Goal: Task Accomplishment & Management: Use online tool/utility

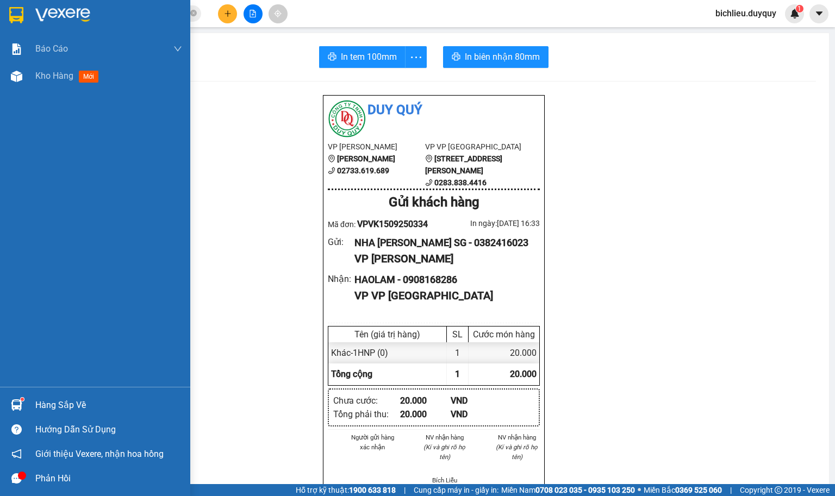
click at [16, 20] on img at bounding box center [16, 15] width 14 height 16
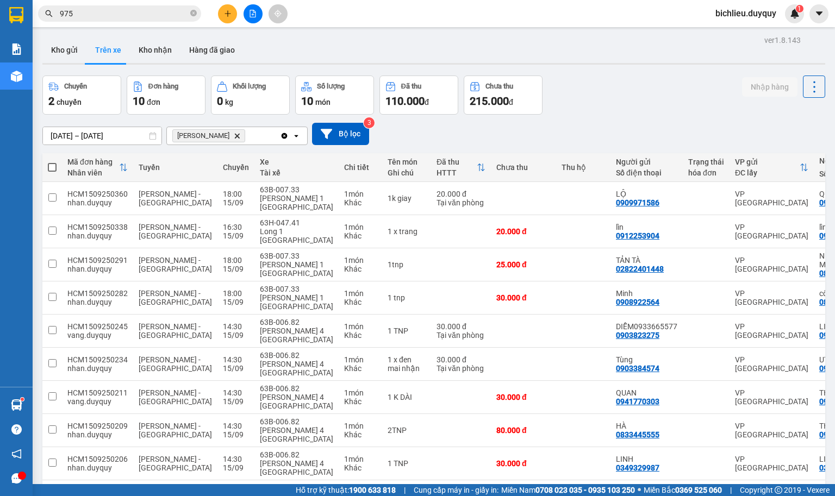
scroll to position [51, 0]
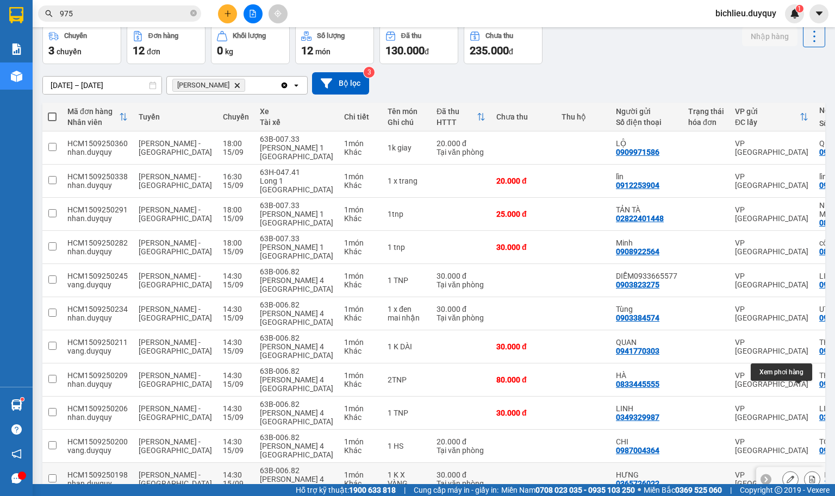
click at [805, 470] on button at bounding box center [812, 479] width 15 height 19
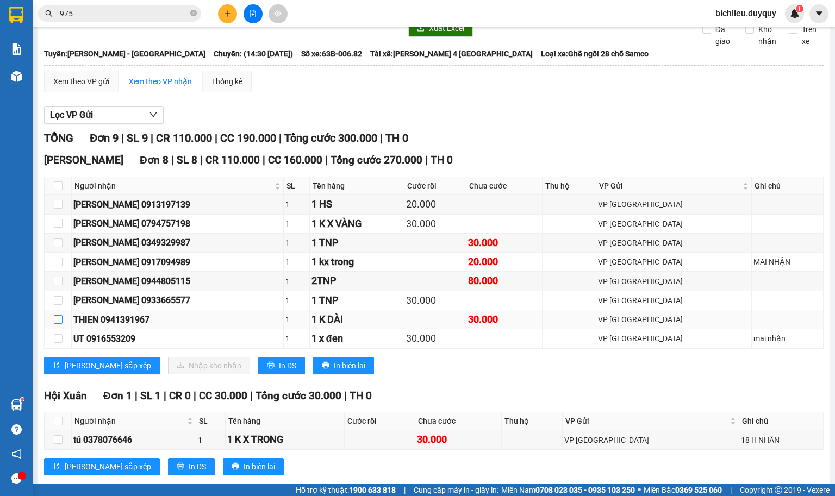
click at [59, 324] on input "checkbox" at bounding box center [58, 319] width 9 height 9
checkbox input "true"
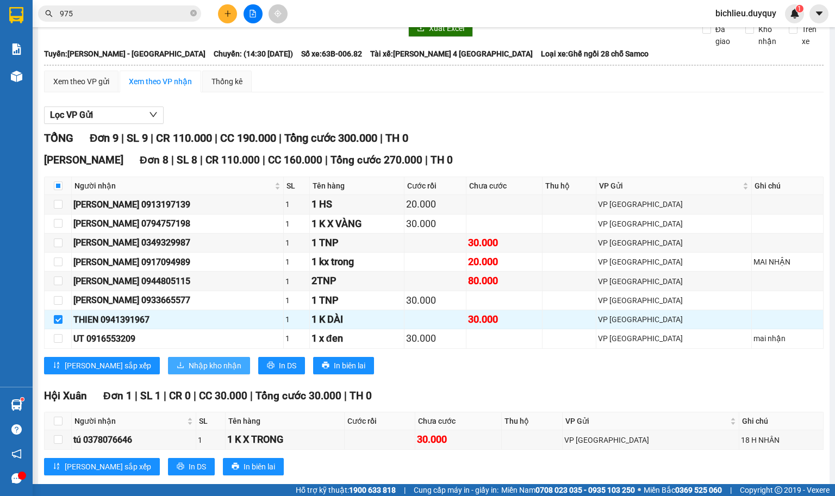
click at [180, 372] on button "Nhập kho nhận" at bounding box center [209, 365] width 82 height 17
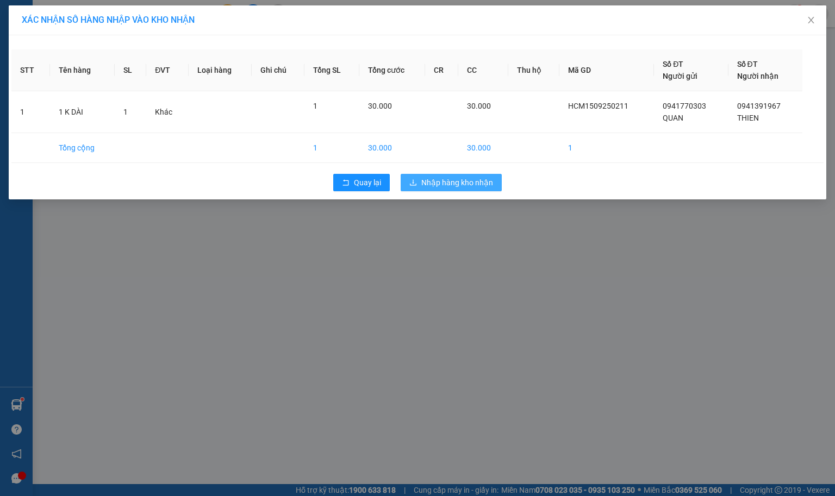
click at [449, 185] on span "Nhập hàng kho nhận" at bounding box center [457, 183] width 72 height 12
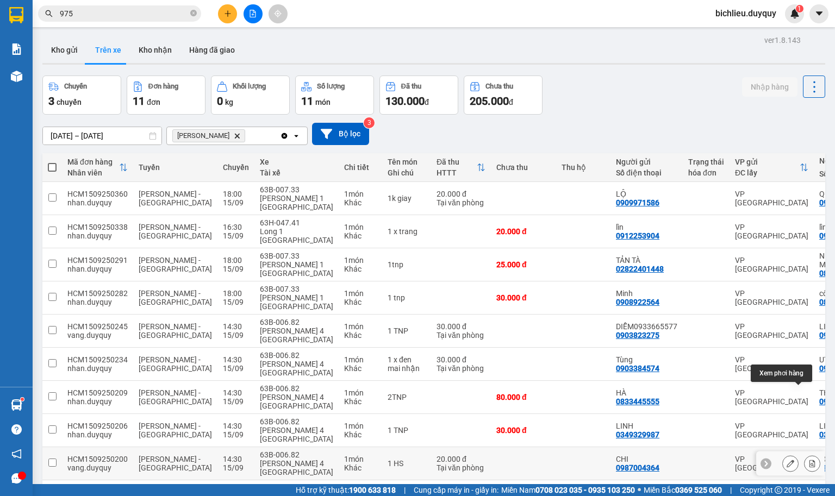
click at [805, 455] on button at bounding box center [812, 464] width 15 height 19
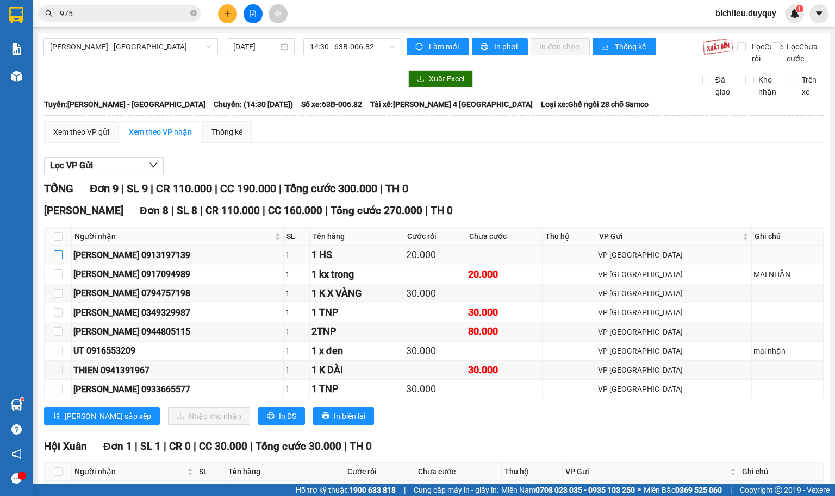
click at [55, 259] on input "checkbox" at bounding box center [58, 255] width 9 height 9
checkbox input "true"
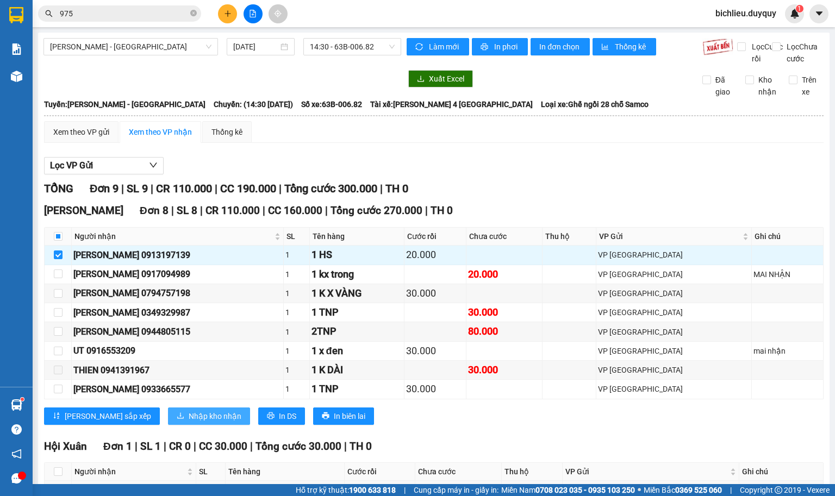
click at [189, 422] on span "Nhập kho nhận" at bounding box center [215, 416] width 53 height 12
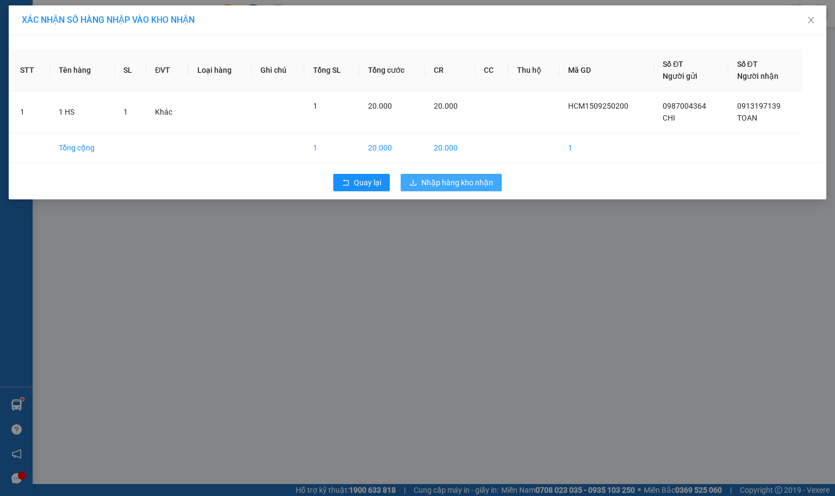
click at [452, 182] on span "Nhập hàng kho nhận" at bounding box center [457, 183] width 72 height 12
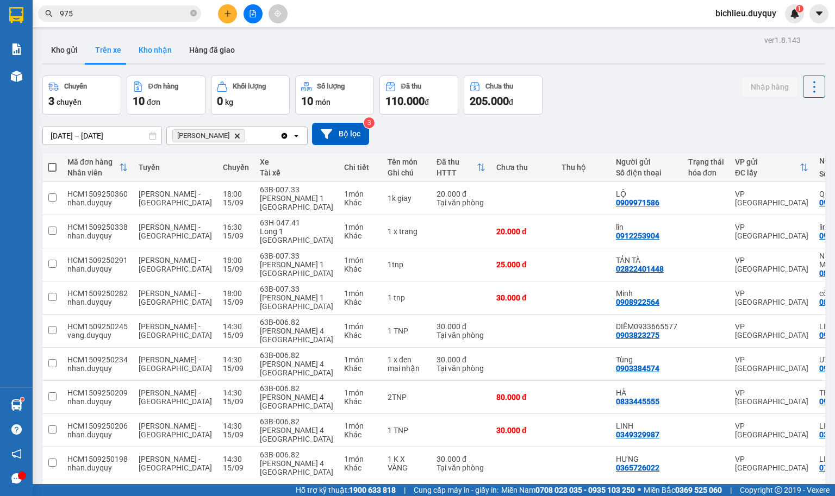
click at [155, 46] on button "Kho nhận" at bounding box center [155, 50] width 51 height 26
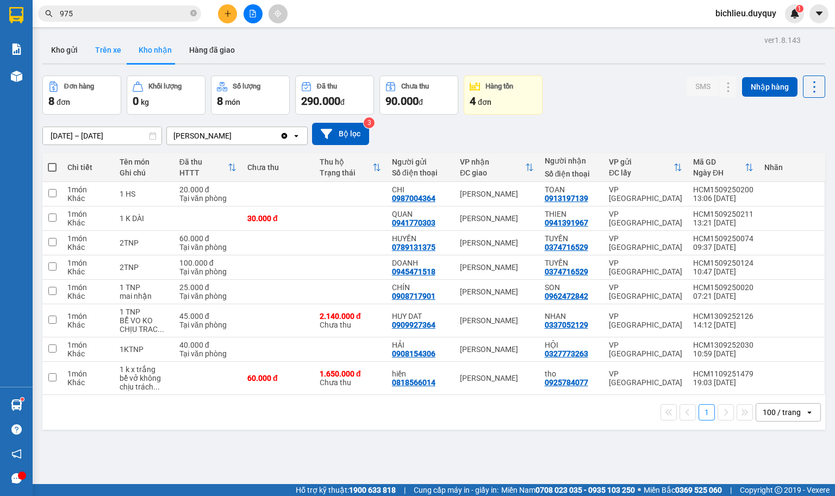
click at [111, 54] on button "Trên xe" at bounding box center [107, 50] width 43 height 26
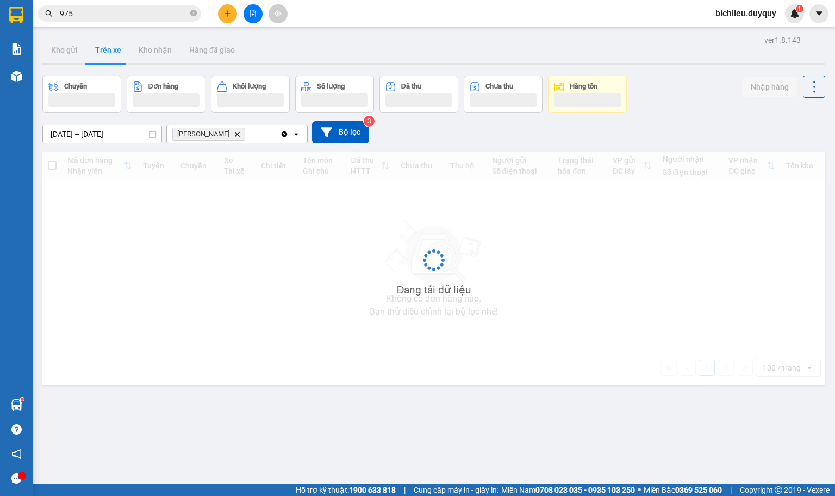
type input "[DATE] – [DATE]"
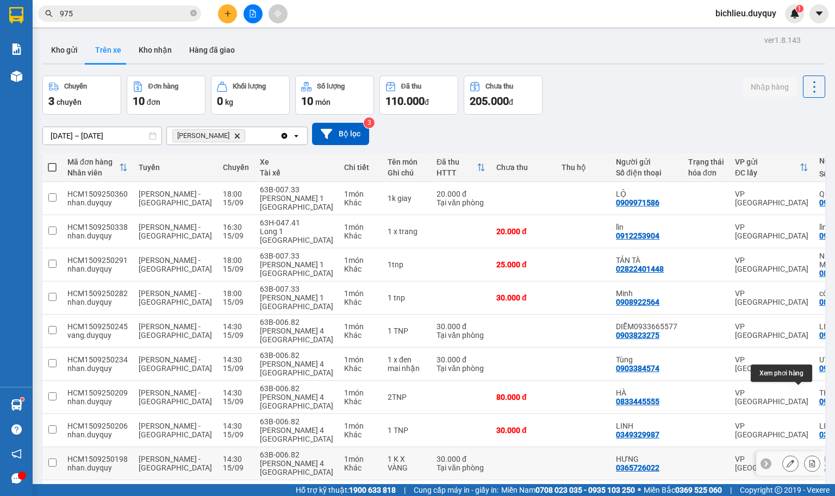
click at [805, 455] on button at bounding box center [812, 464] width 15 height 19
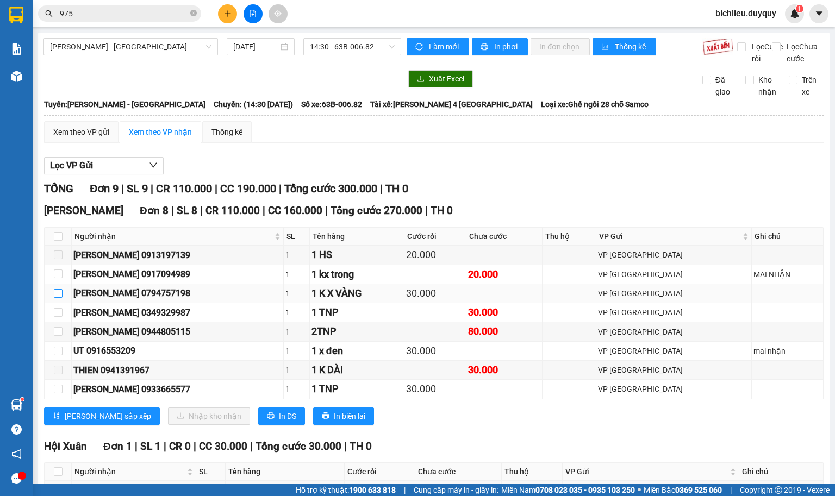
click at [59, 298] on input "checkbox" at bounding box center [58, 293] width 9 height 9
checkbox input "true"
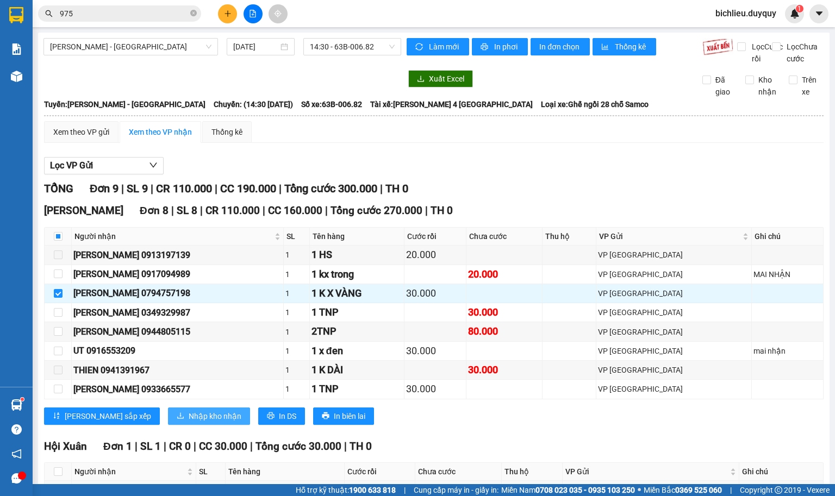
click at [189, 422] on span "Nhập kho nhận" at bounding box center [215, 416] width 53 height 12
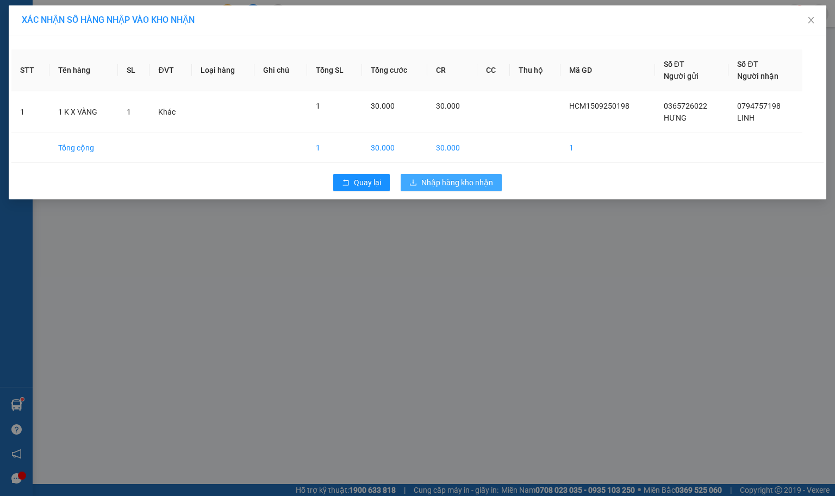
click at [434, 180] on span "Nhập hàng kho nhận" at bounding box center [457, 183] width 72 height 12
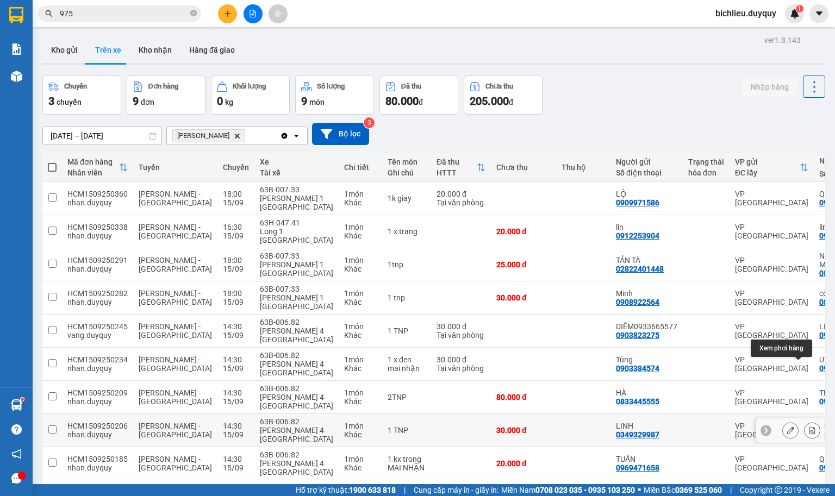
click at [808, 427] on icon at bounding box center [812, 431] width 8 height 8
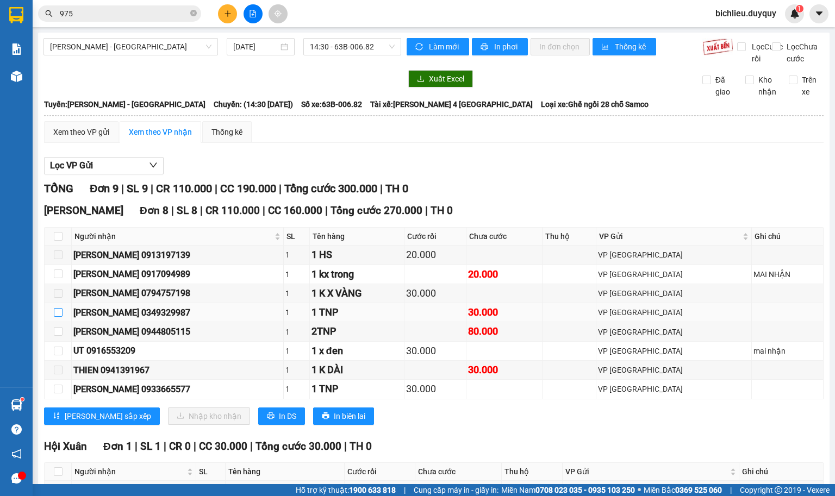
click at [56, 317] on input "checkbox" at bounding box center [58, 312] width 9 height 9
checkbox input "true"
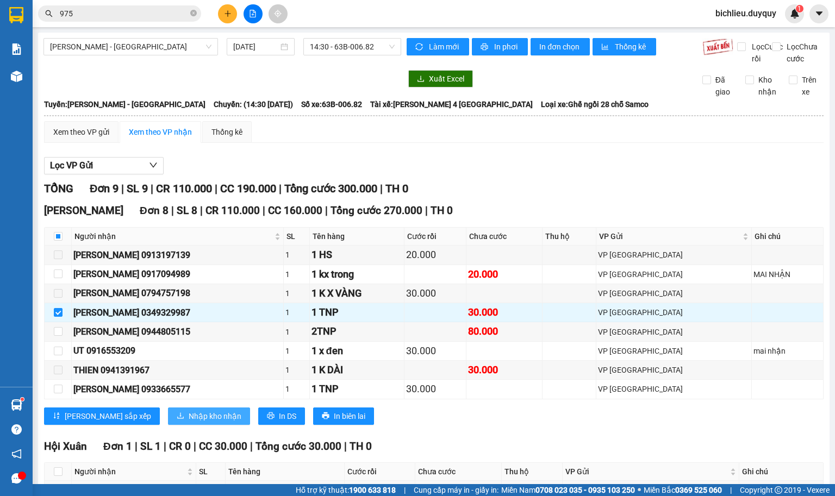
click at [189, 422] on span "Nhập kho nhận" at bounding box center [215, 416] width 53 height 12
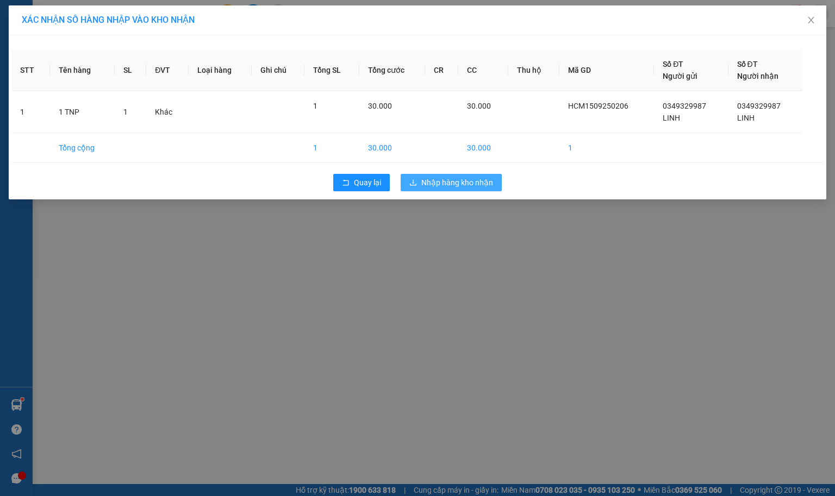
click at [478, 184] on span "Nhập hàng kho nhận" at bounding box center [457, 183] width 72 height 12
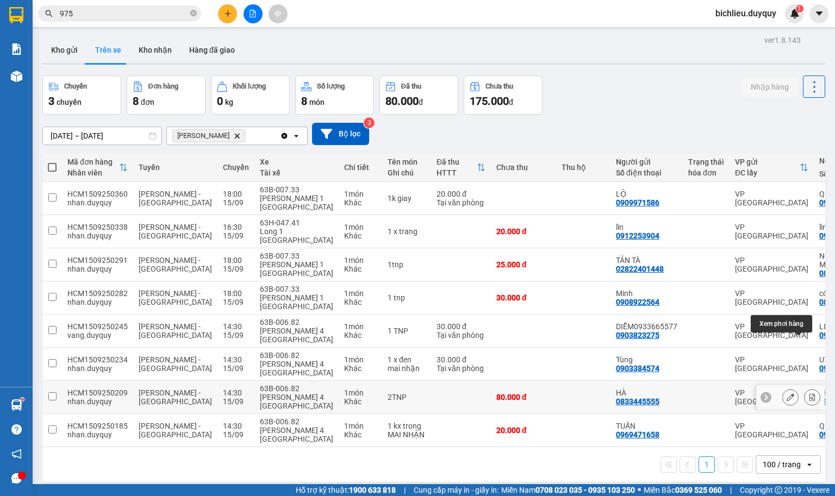
click at [810, 394] on icon at bounding box center [813, 398] width 6 height 8
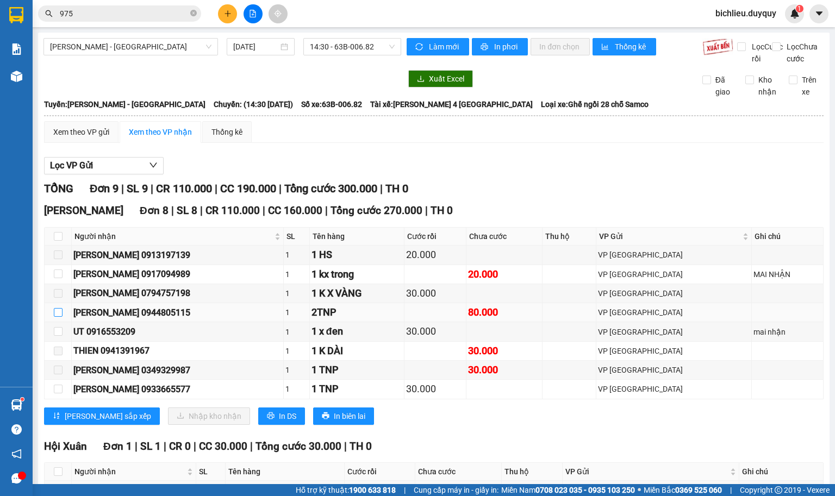
click at [56, 317] on input "checkbox" at bounding box center [58, 312] width 9 height 9
checkbox input "true"
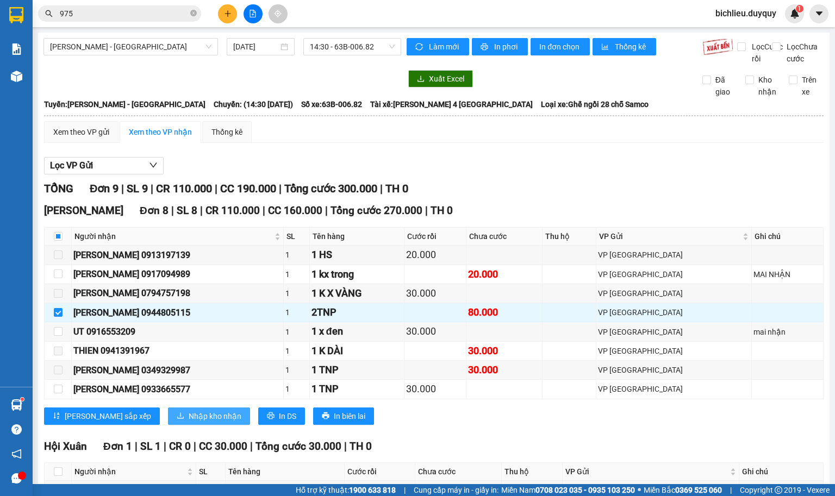
click at [189, 422] on span "Nhập kho nhận" at bounding box center [215, 416] width 53 height 12
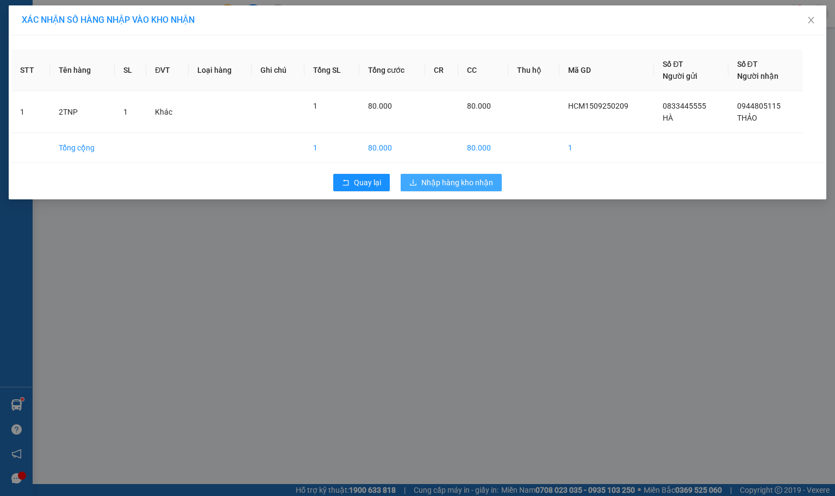
click at [459, 178] on span "Nhập hàng kho nhận" at bounding box center [457, 183] width 72 height 12
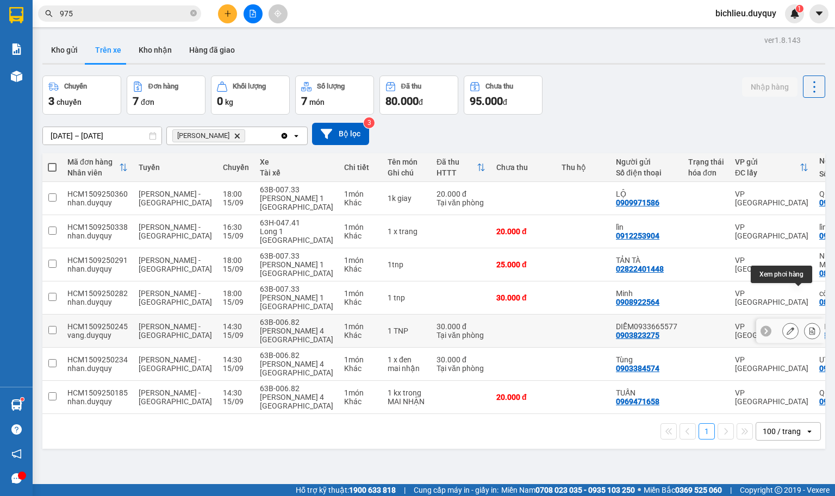
click at [808, 327] on icon at bounding box center [812, 331] width 8 height 8
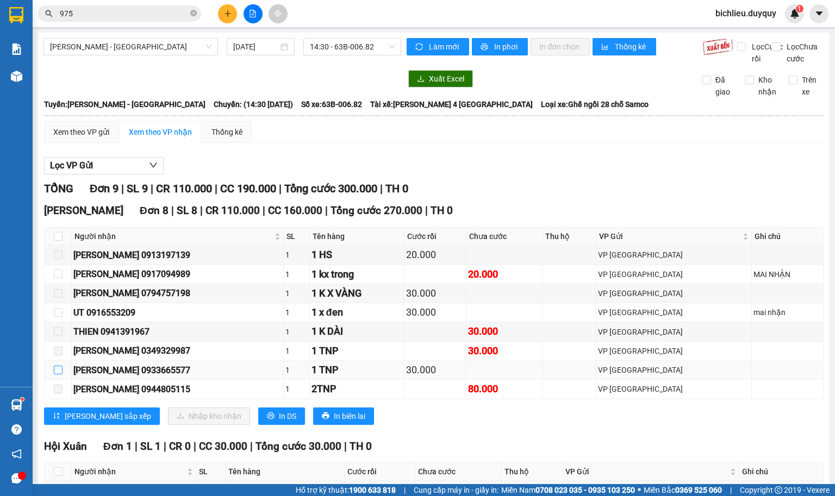
click at [54, 375] on input "checkbox" at bounding box center [58, 370] width 9 height 9
checkbox input "true"
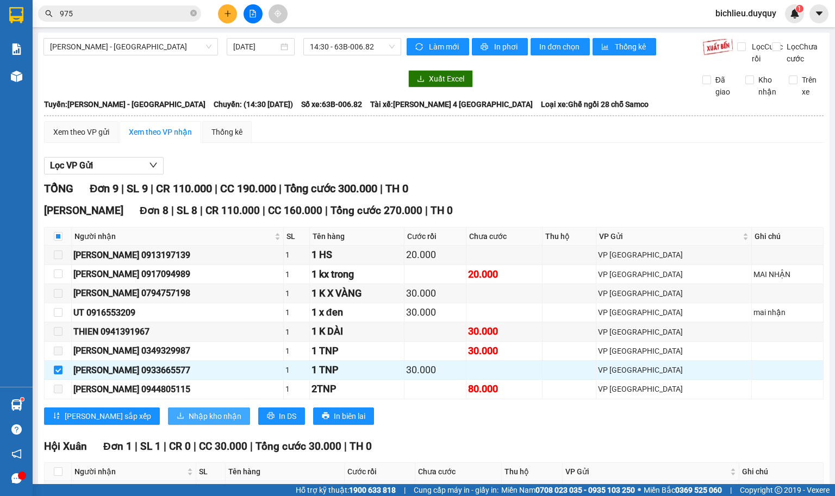
click at [189, 422] on span "Nhập kho nhận" at bounding box center [215, 416] width 53 height 12
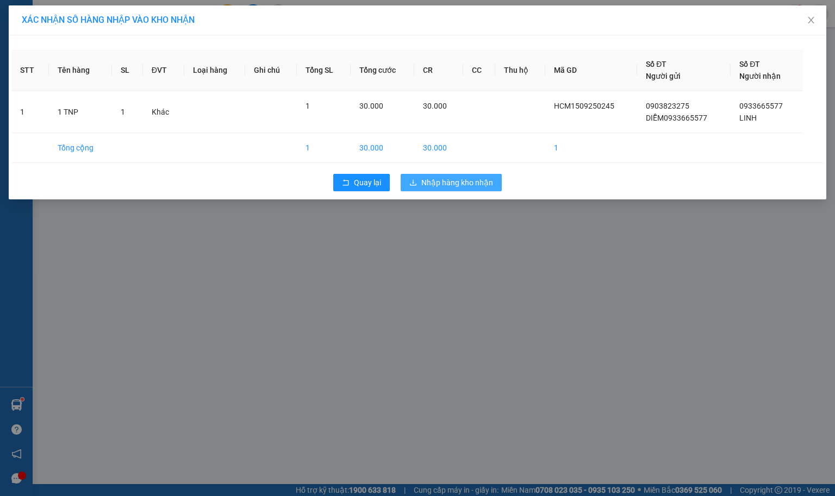
click at [450, 184] on span "Nhập hàng kho nhận" at bounding box center [457, 183] width 72 height 12
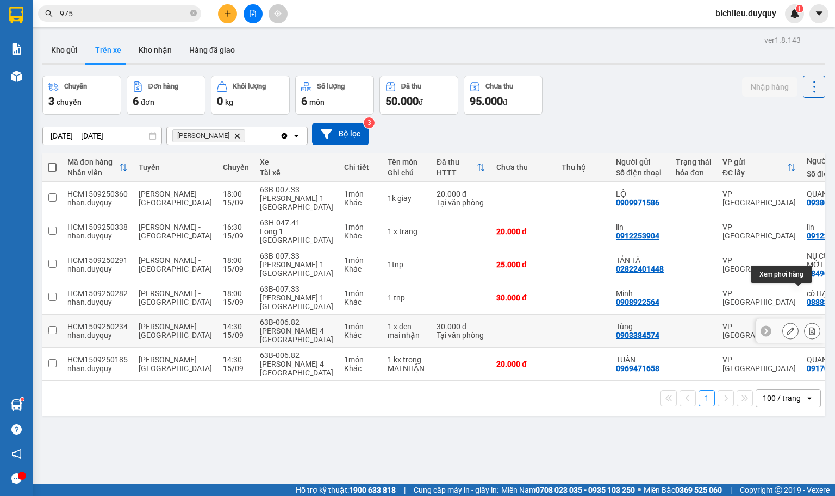
click at [808, 327] on icon at bounding box center [812, 331] width 8 height 8
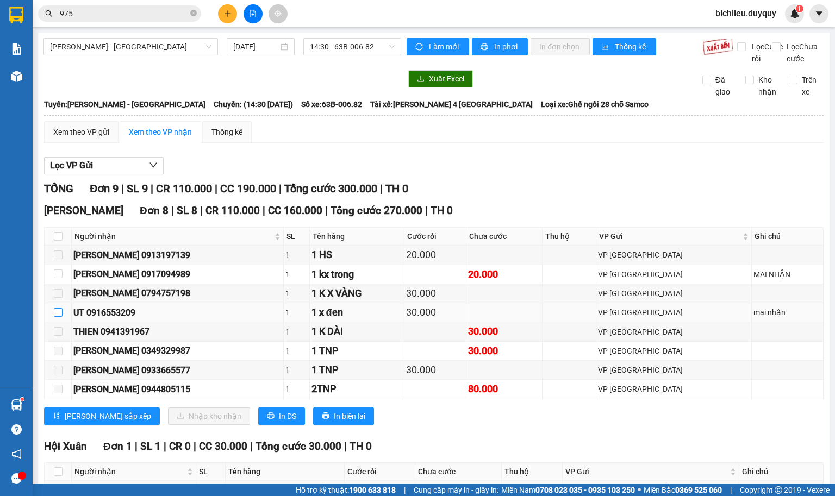
click at [59, 317] on input "checkbox" at bounding box center [58, 312] width 9 height 9
checkbox input "true"
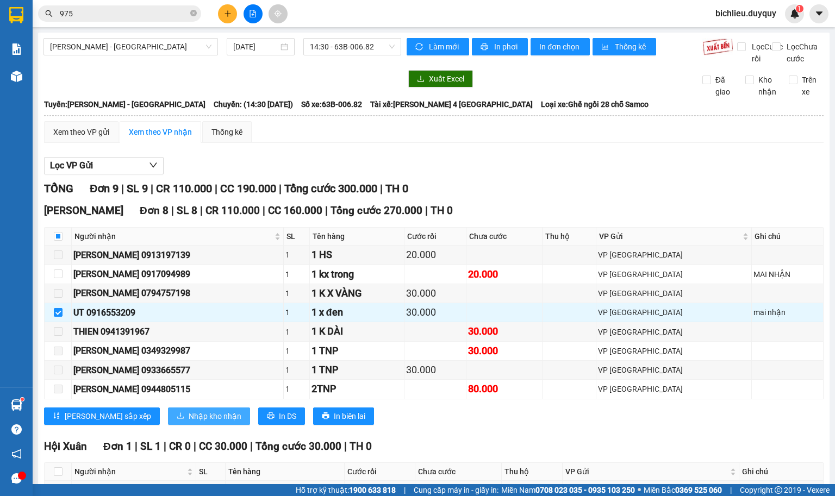
click at [168, 423] on button "Nhập kho nhận" at bounding box center [209, 416] width 82 height 17
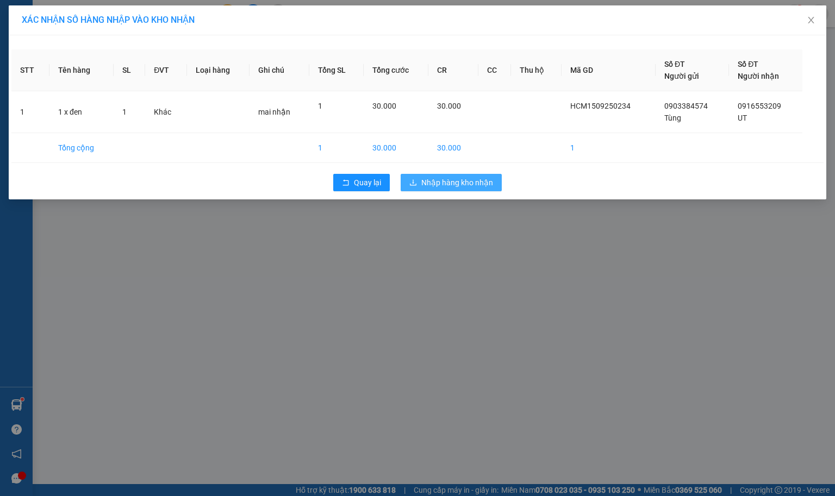
click at [434, 184] on span "Nhập hàng kho nhận" at bounding box center [457, 183] width 72 height 12
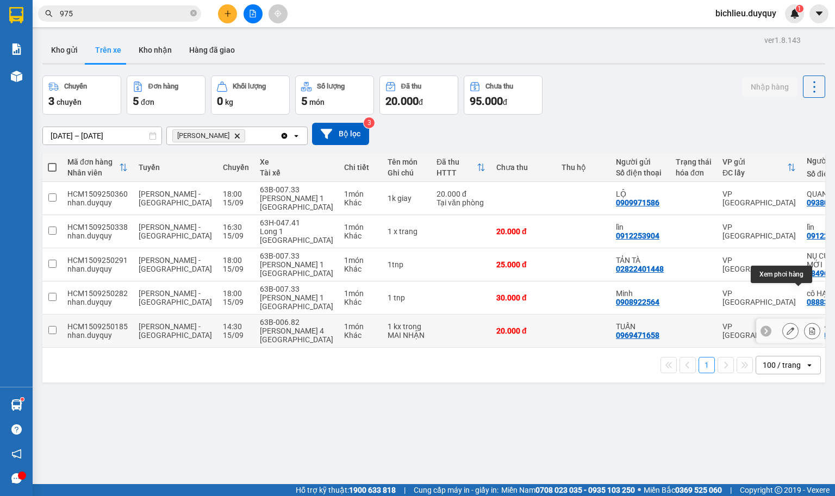
click at [808, 327] on icon at bounding box center [812, 331] width 8 height 8
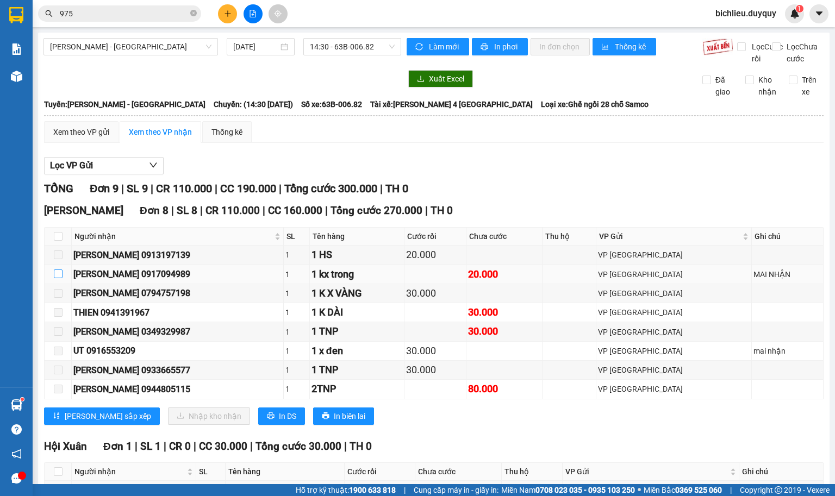
click at [54, 278] on input "checkbox" at bounding box center [58, 274] width 9 height 9
checkbox input "true"
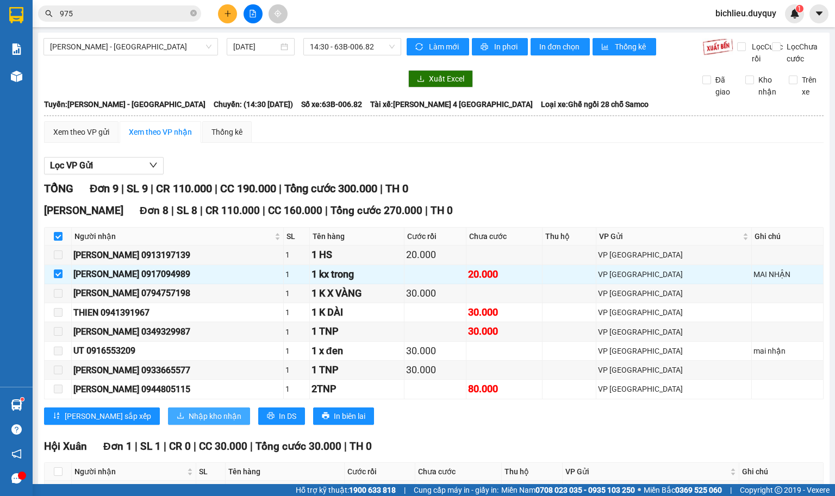
click at [189, 422] on span "Nhập kho nhận" at bounding box center [215, 416] width 53 height 12
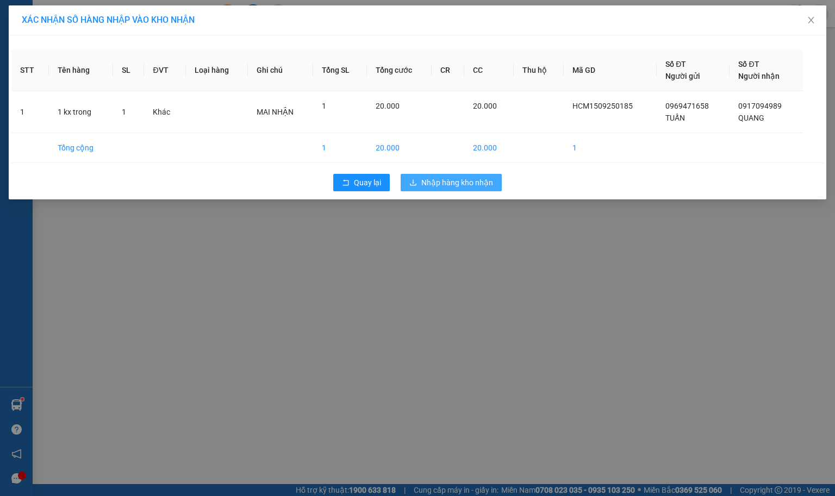
click at [426, 181] on span "Nhập hàng kho nhận" at bounding box center [457, 183] width 72 height 12
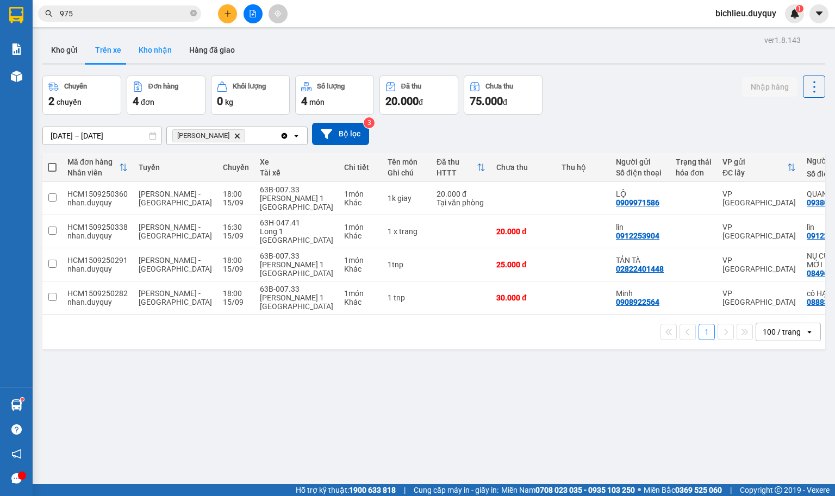
click at [155, 53] on button "Kho nhận" at bounding box center [155, 50] width 51 height 26
type input "[DATE] – [DATE]"
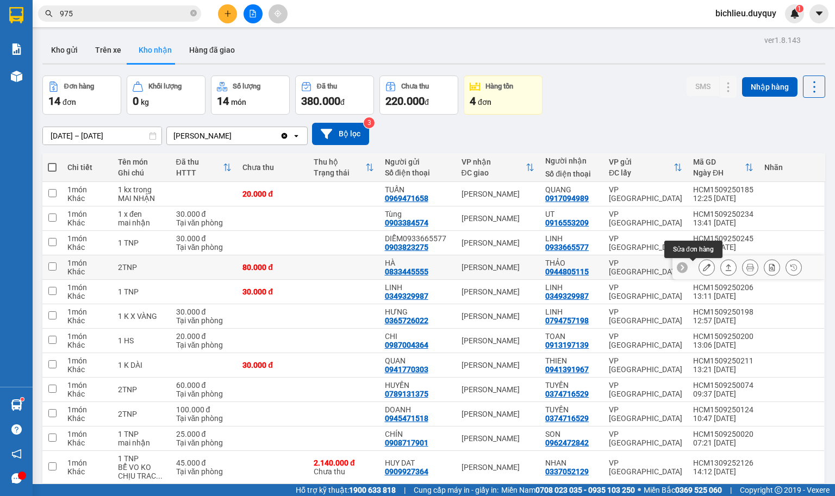
click at [703, 268] on icon at bounding box center [707, 268] width 8 height 8
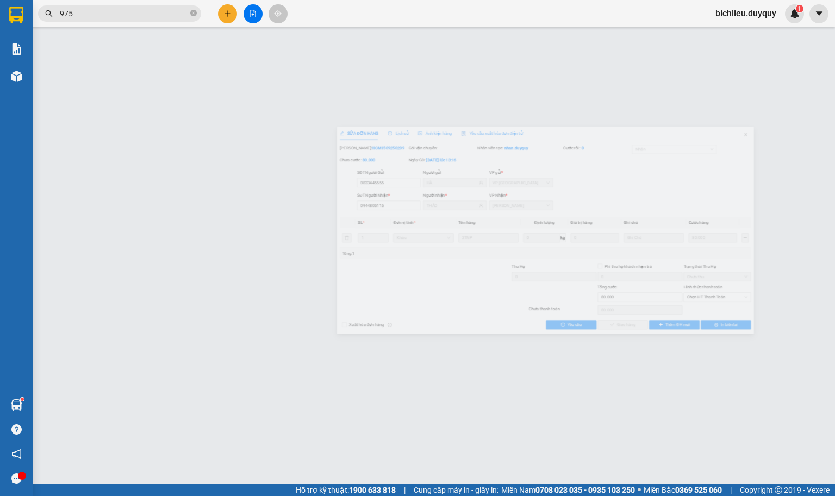
type input "0833445555"
type input "HÀ"
type input "0944805115"
type input "THẢO"
type input "80.000"
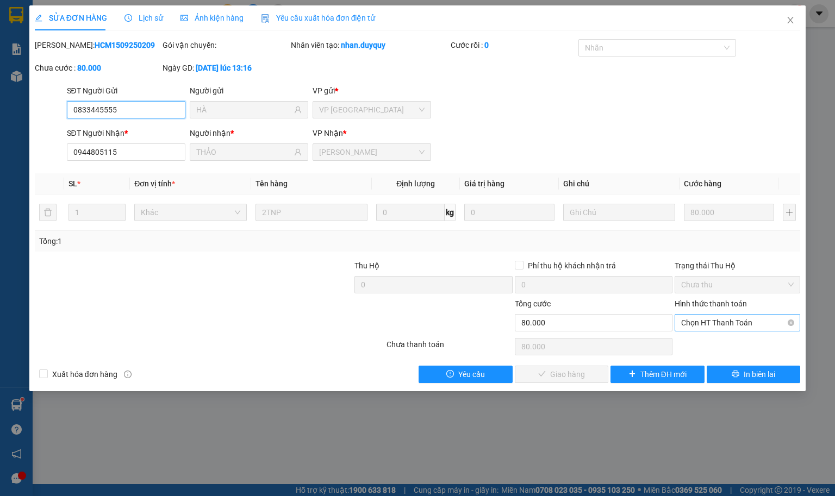
click at [690, 322] on span "Chọn HT Thanh Toán" at bounding box center [737, 323] width 113 height 16
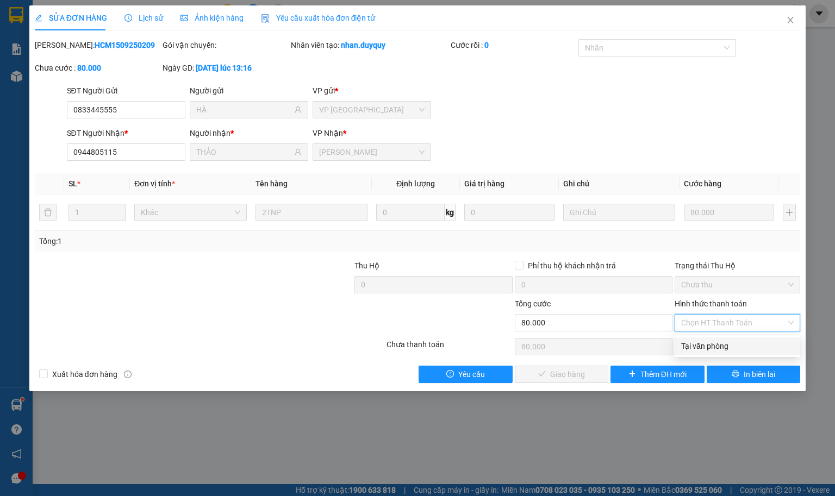
click at [682, 349] on div "Tại văn phòng" at bounding box center [737, 346] width 113 height 12
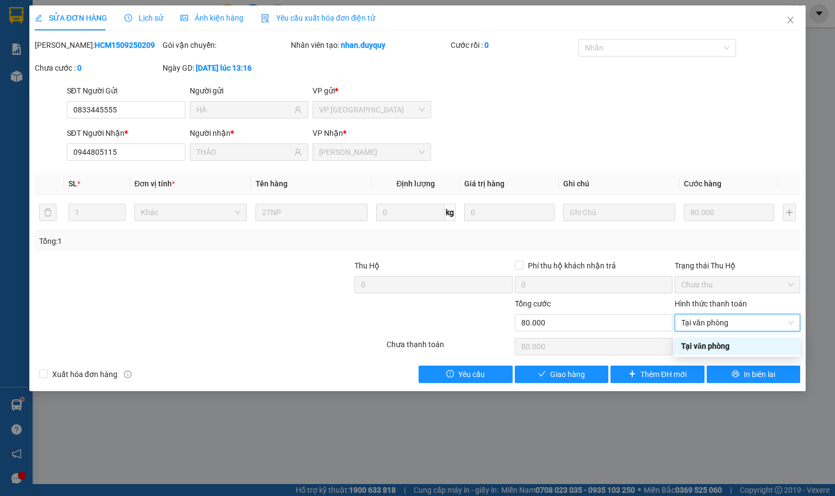
type input "0"
click at [556, 378] on span "Giao hàng" at bounding box center [567, 375] width 35 height 12
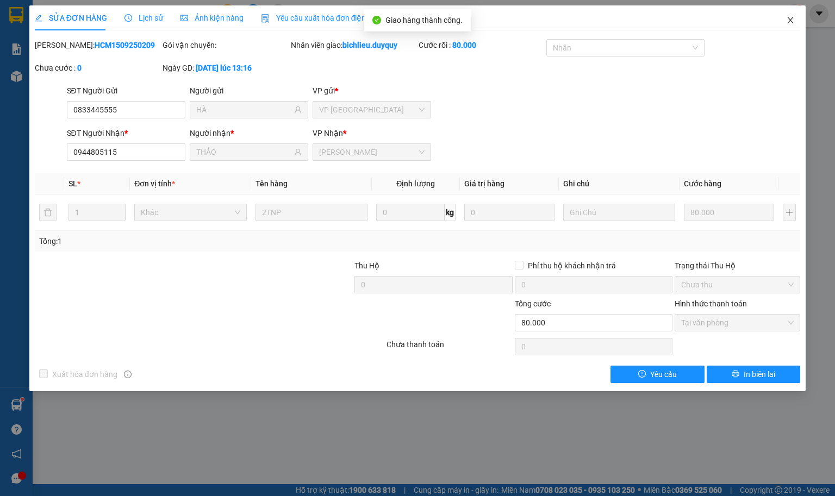
click at [790, 23] on icon "close" at bounding box center [790, 20] width 9 height 9
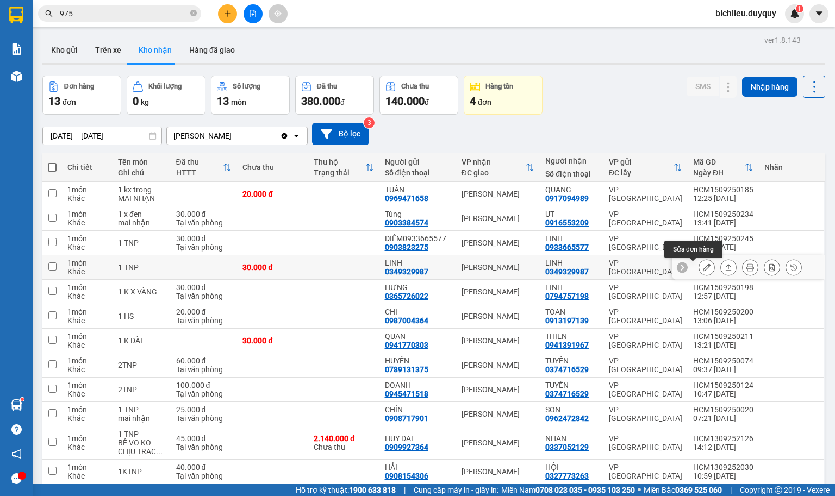
click at [703, 271] on icon at bounding box center [707, 268] width 8 height 8
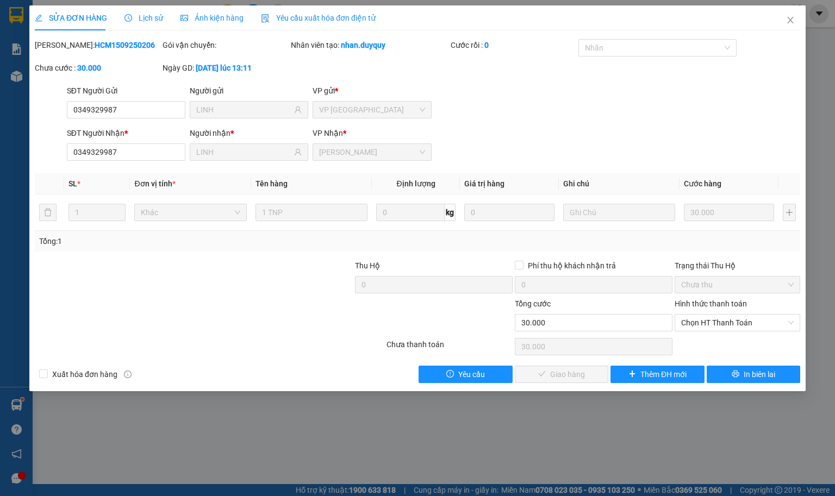
type input "0349329987"
type input "LINH"
type input "0349329987"
type input "LINH"
type input "30.000"
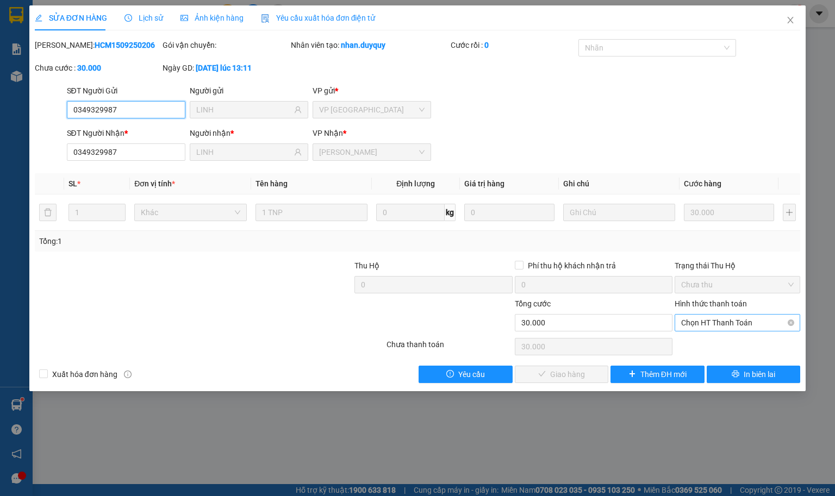
click at [713, 327] on span "Chọn HT Thanh Toán" at bounding box center [737, 323] width 113 height 16
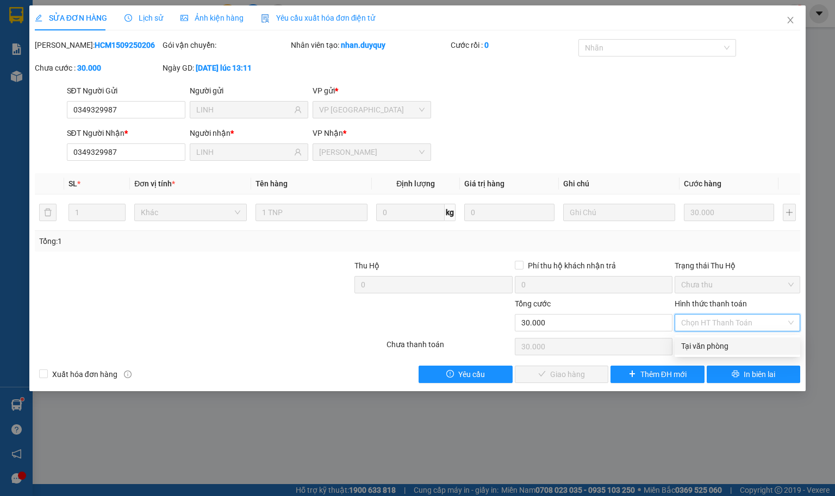
click at [708, 339] on div "Tại văn phòng" at bounding box center [738, 346] width 126 height 17
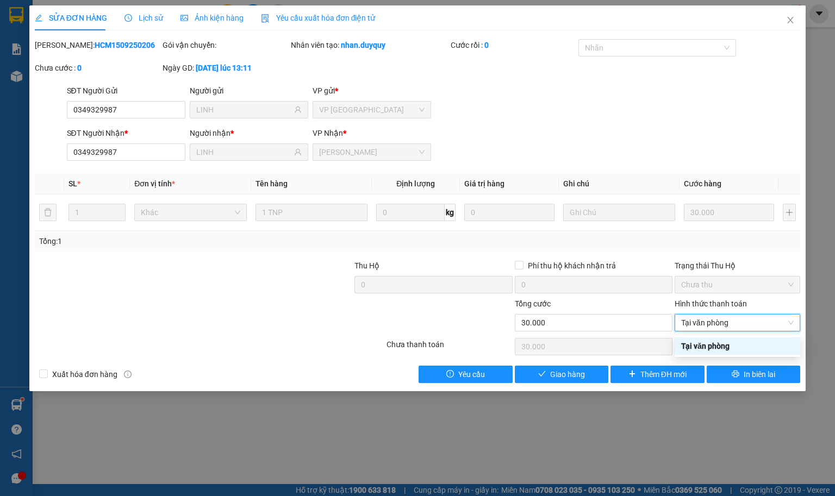
type input "0"
click at [553, 372] on span "Giao hàng" at bounding box center [567, 375] width 35 height 12
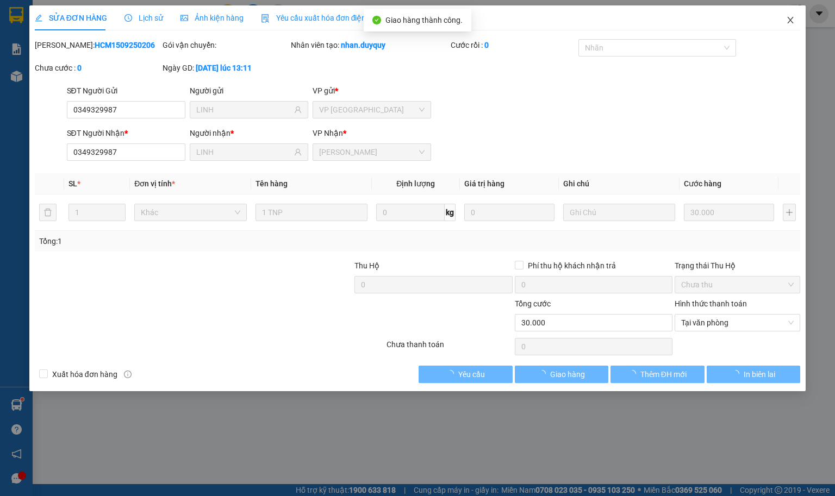
click at [786, 23] on icon "close" at bounding box center [790, 20] width 9 height 9
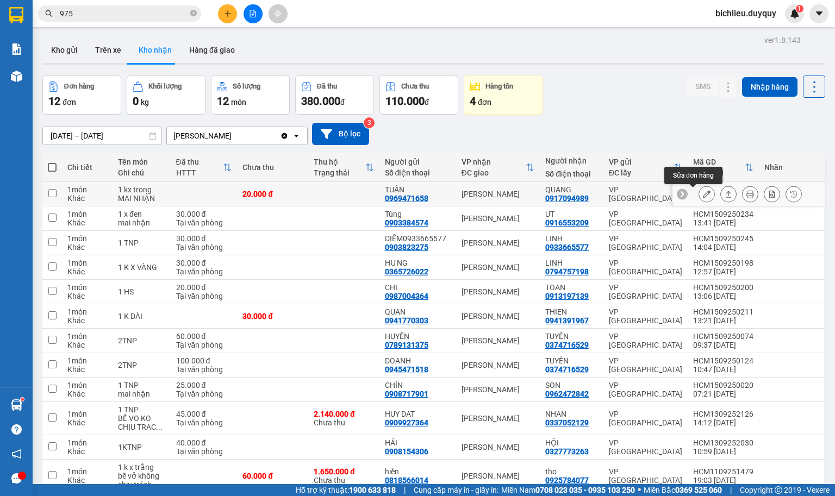
click at [699, 197] on button at bounding box center [706, 194] width 15 height 19
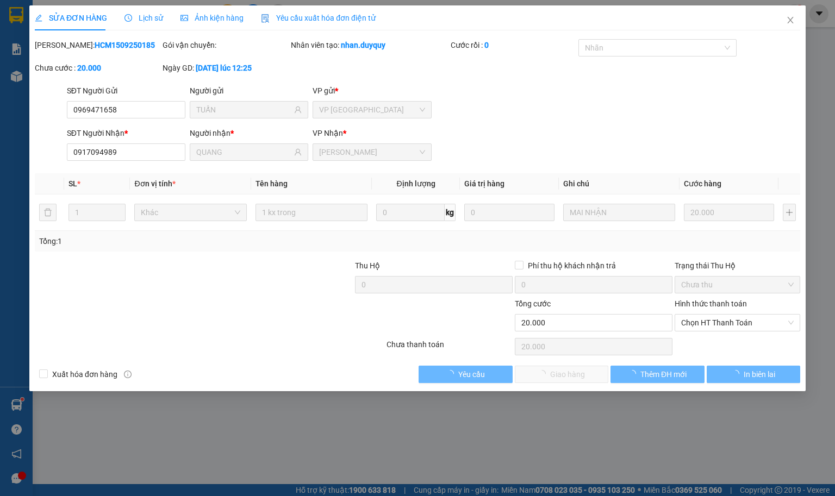
type input "0969471658"
type input "TUẤN"
type input "0917094989"
type input "QUANG"
type input "20.000"
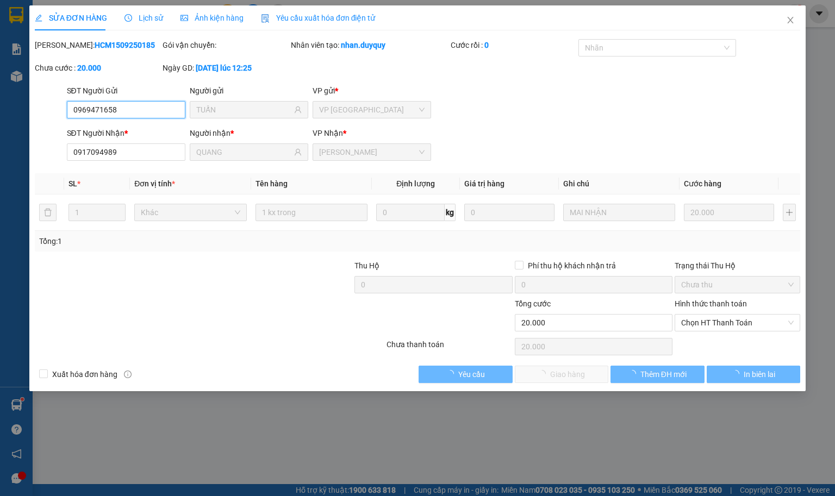
click at [695, 325] on span "Chọn HT Thanh Toán" at bounding box center [737, 323] width 113 height 16
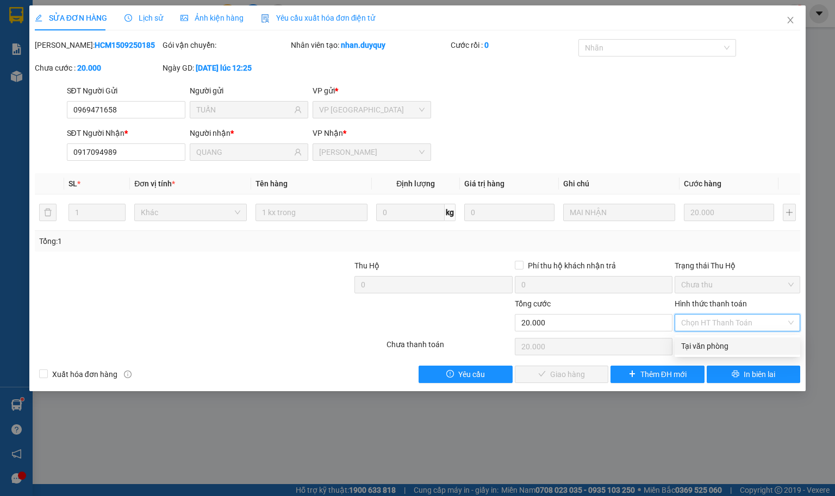
click at [697, 343] on div "Tại văn phòng" at bounding box center [737, 346] width 113 height 12
type input "0"
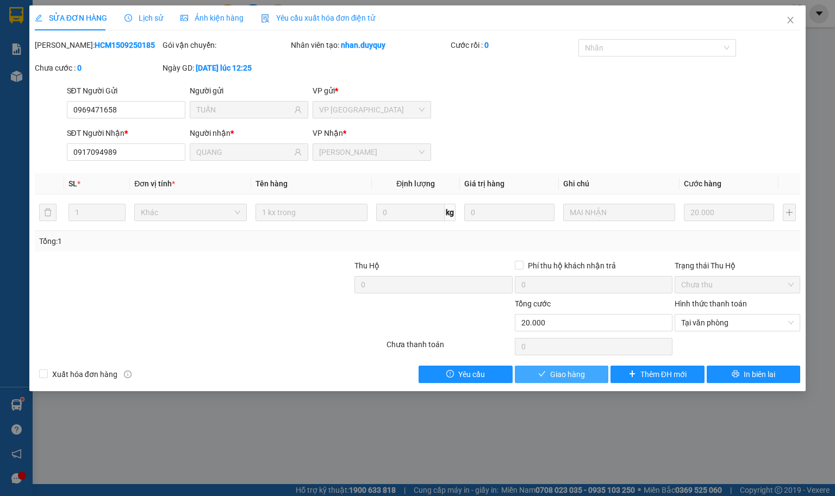
click at [557, 374] on span "Giao hàng" at bounding box center [567, 375] width 35 height 12
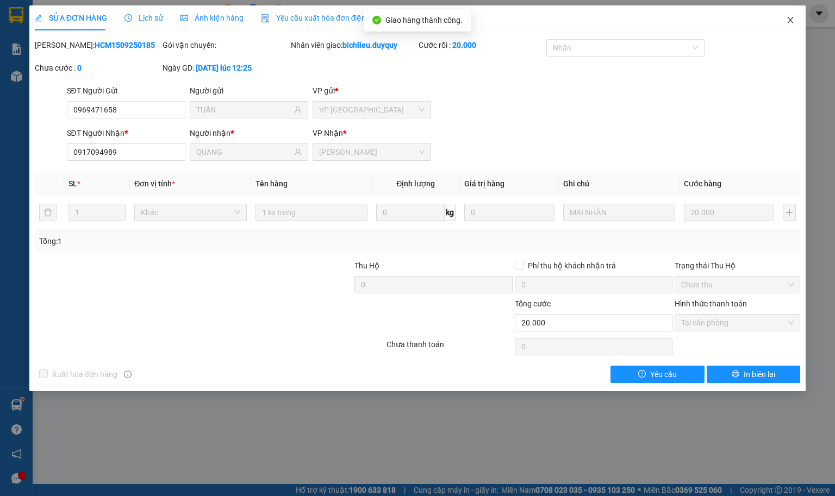
click at [790, 22] on icon "close" at bounding box center [790, 20] width 9 height 9
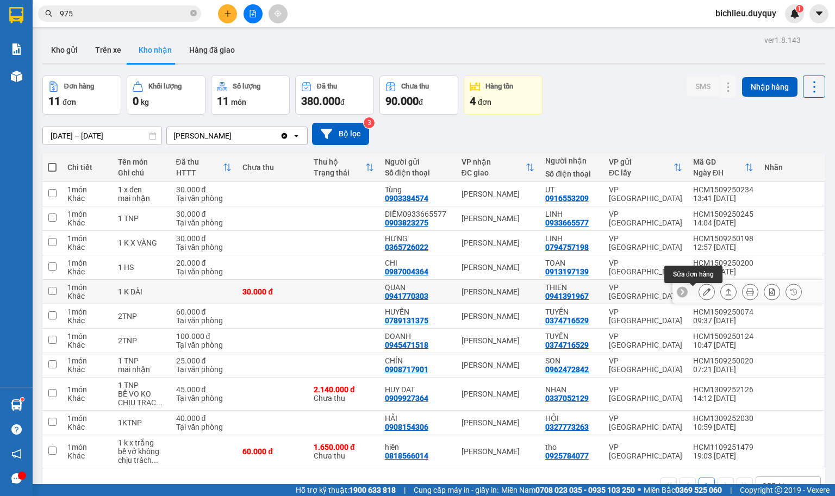
click at [703, 295] on icon at bounding box center [707, 292] width 8 height 8
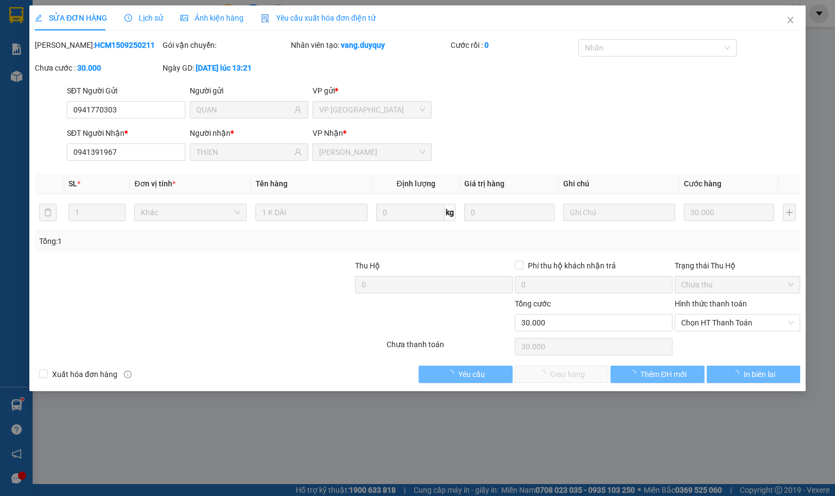
type input "0941770303"
type input "QUAN"
type input "0941391967"
type input "THIEN"
type input "30.000"
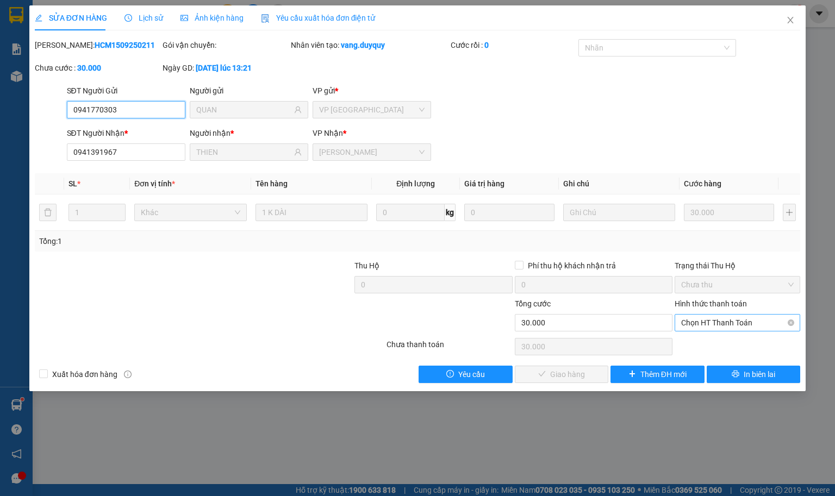
click at [697, 326] on span "Chọn HT Thanh Toán" at bounding box center [737, 323] width 113 height 16
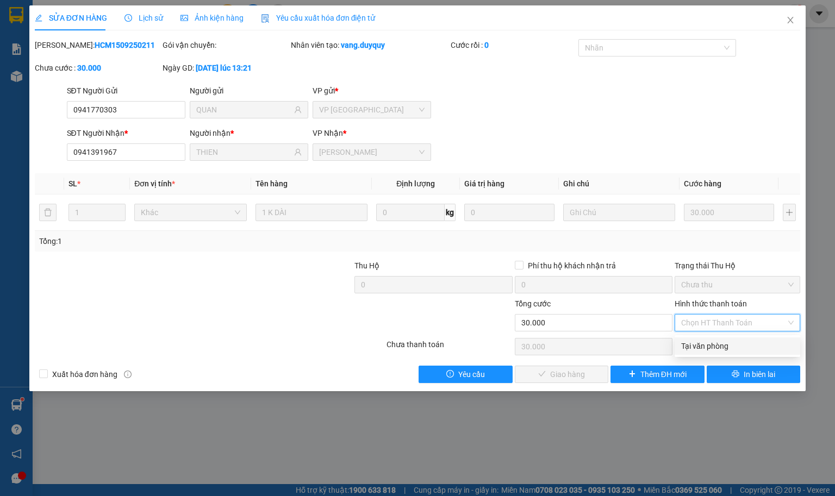
drag, startPoint x: 704, startPoint y: 346, endPoint x: 701, endPoint y: 351, distance: 5.9
click at [704, 345] on div "Tại văn phòng" at bounding box center [737, 346] width 113 height 12
type input "0"
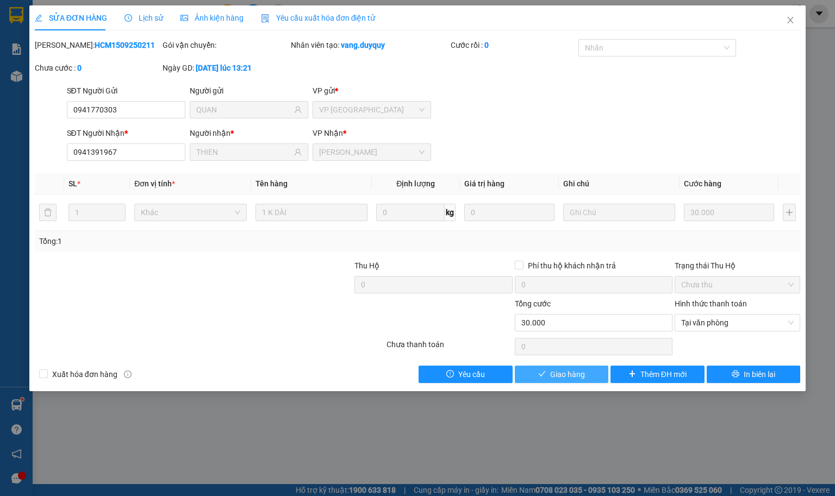
click at [563, 377] on span "Giao hàng" at bounding box center [567, 375] width 35 height 12
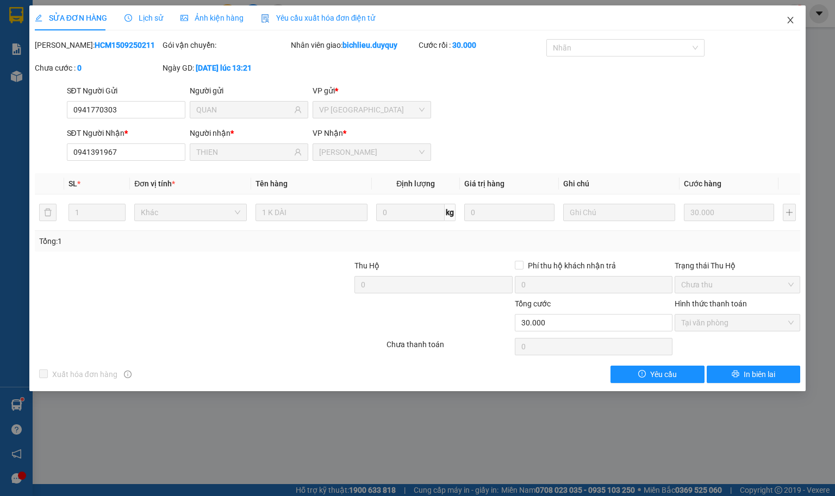
click at [793, 23] on icon "close" at bounding box center [790, 20] width 9 height 9
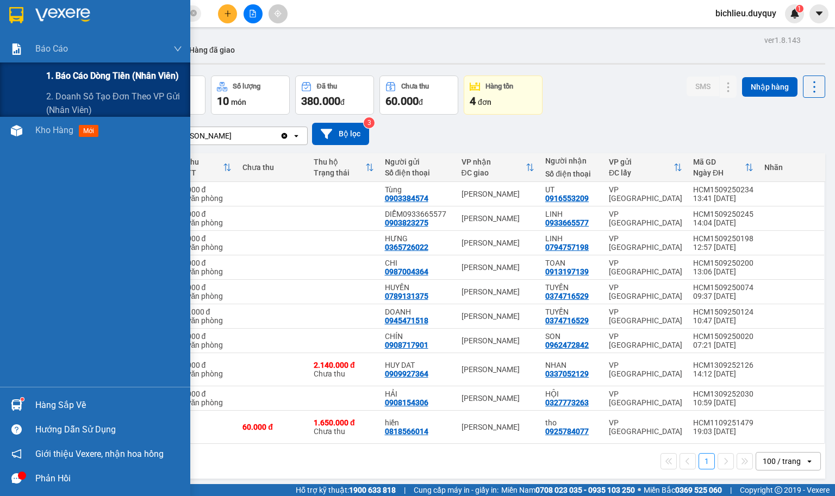
click at [93, 77] on span "1. Báo cáo dòng tiền (nhân viên)" at bounding box center [112, 76] width 133 height 14
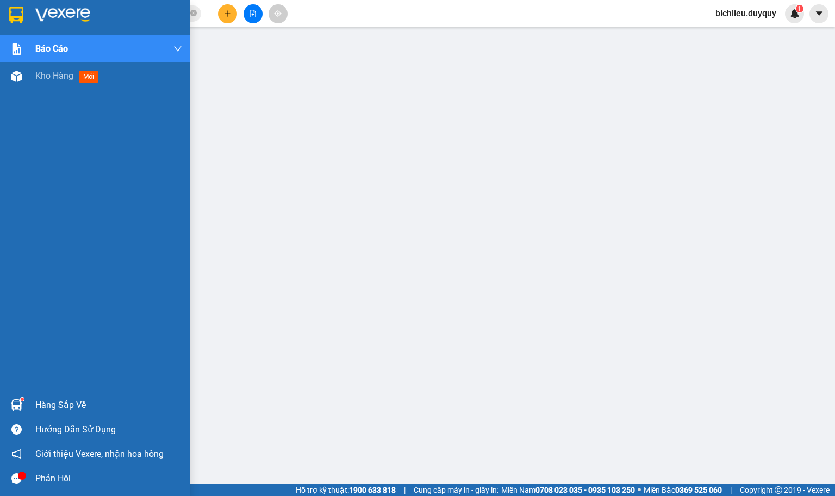
click at [15, 8] on img at bounding box center [16, 15] width 14 height 16
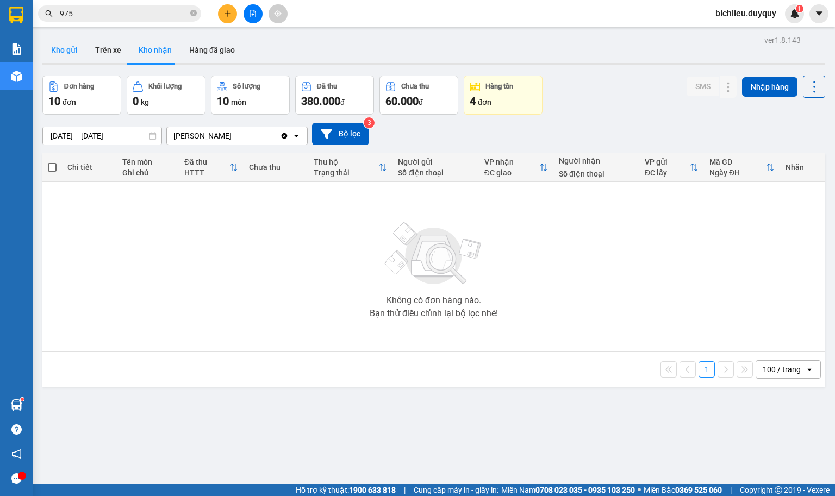
click at [62, 60] on button "Kho gửi" at bounding box center [64, 50] width 44 height 26
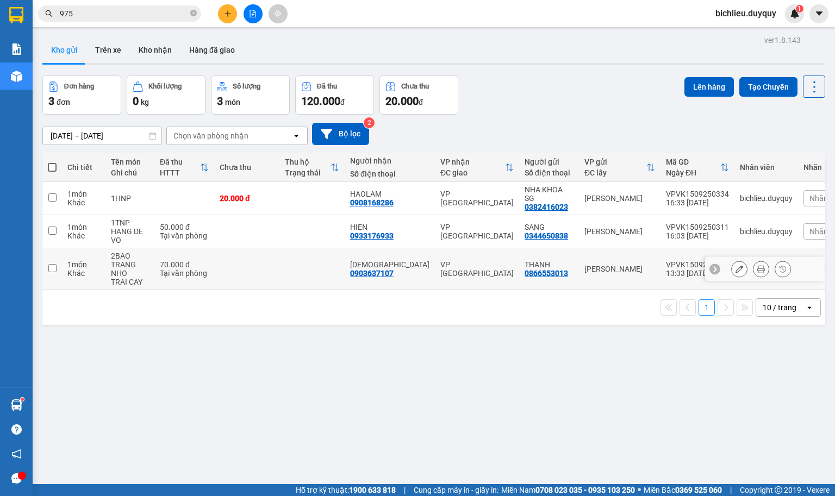
click at [57, 266] on td at bounding box center [52, 269] width 20 height 42
checkbox input "true"
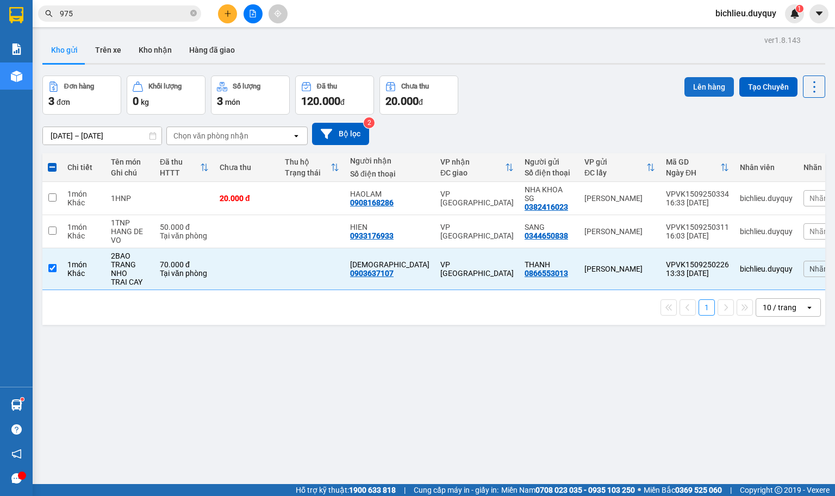
click at [693, 87] on button "Lên hàng" at bounding box center [709, 87] width 49 height 20
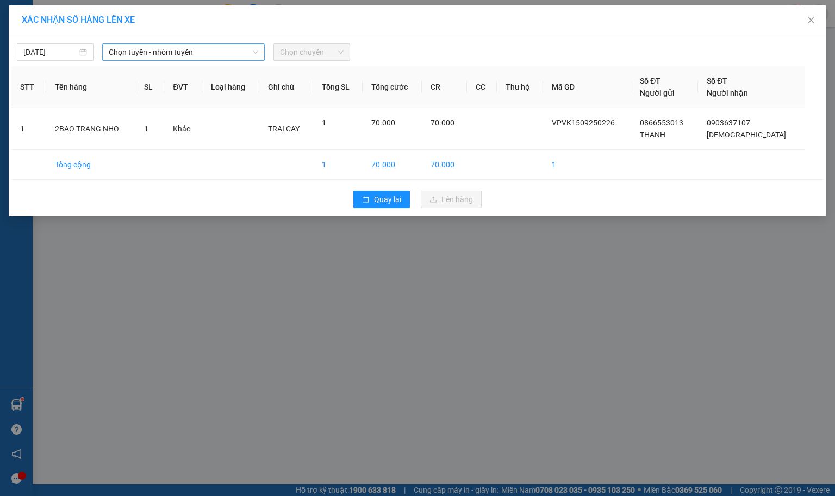
click at [225, 53] on span "Chọn tuyến - nhóm tuyến" at bounding box center [184, 52] width 150 height 16
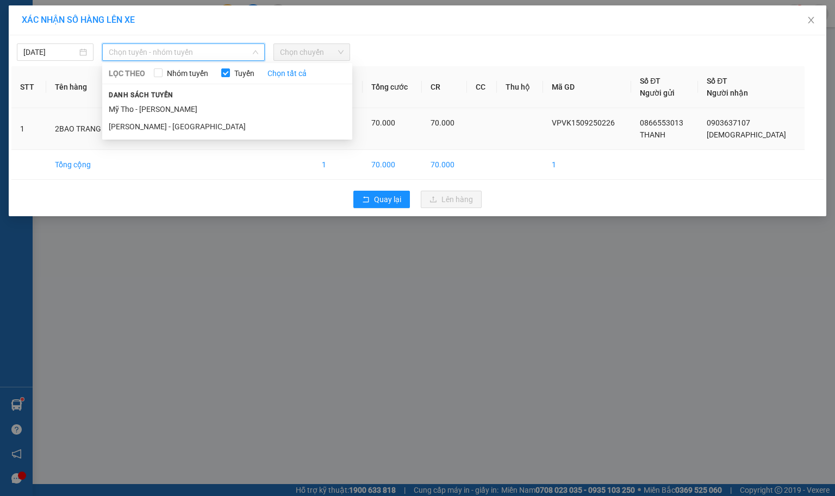
click at [188, 108] on li "Mỹ Tho - [PERSON_NAME]" at bounding box center [227, 109] width 250 height 17
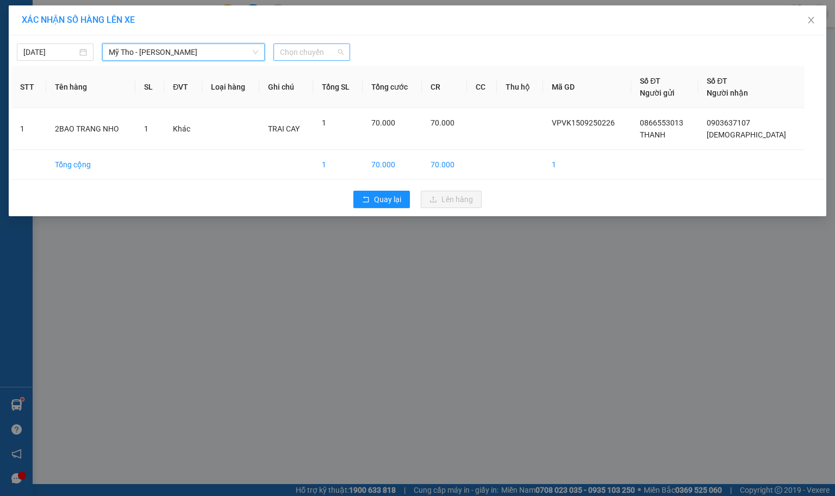
click at [328, 47] on span "Chọn chuyến" at bounding box center [312, 52] width 64 height 16
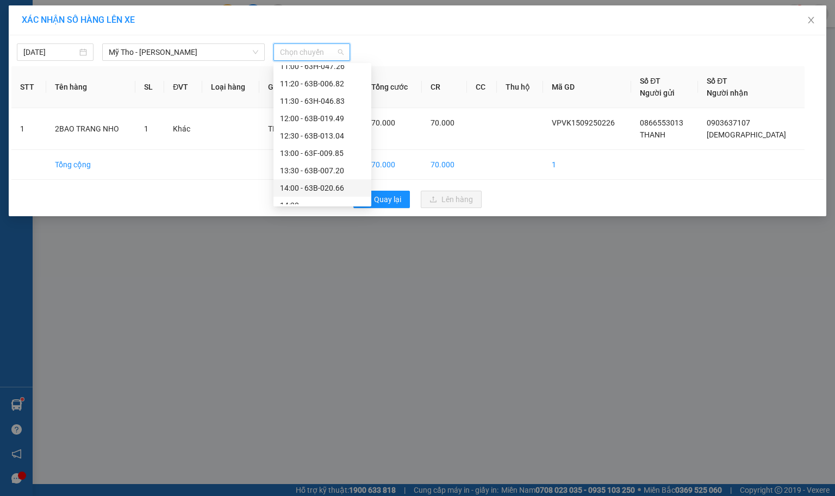
scroll to position [489, 0]
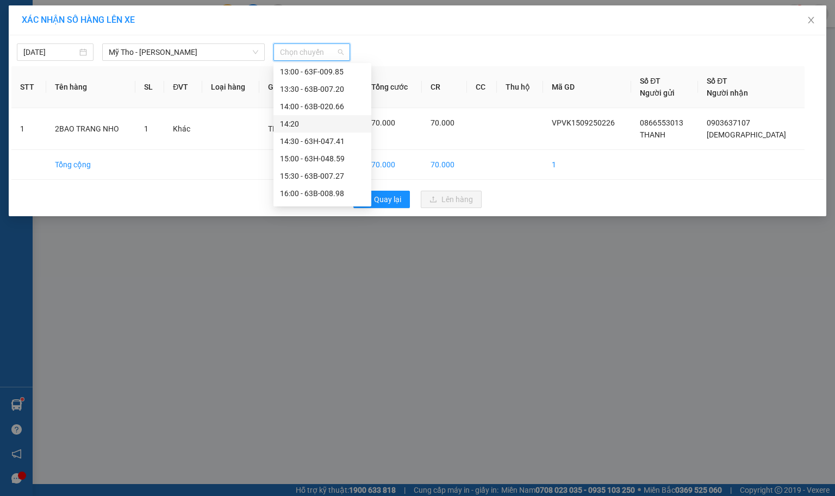
click at [305, 126] on div "14:20" at bounding box center [322, 124] width 85 height 12
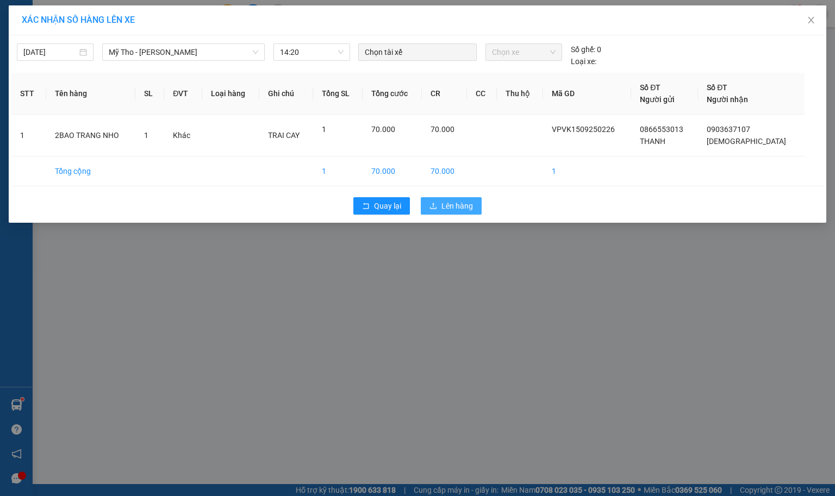
click at [449, 204] on span "Lên hàng" at bounding box center [457, 206] width 32 height 12
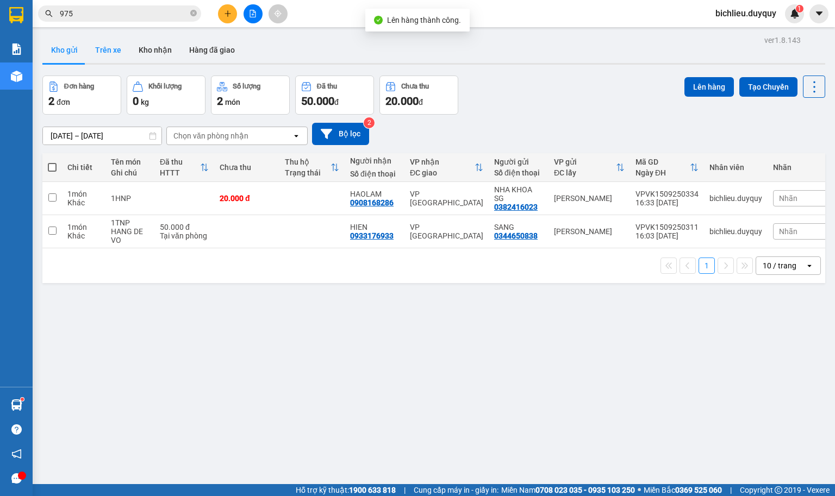
click at [113, 51] on button "Trên xe" at bounding box center [107, 50] width 43 height 26
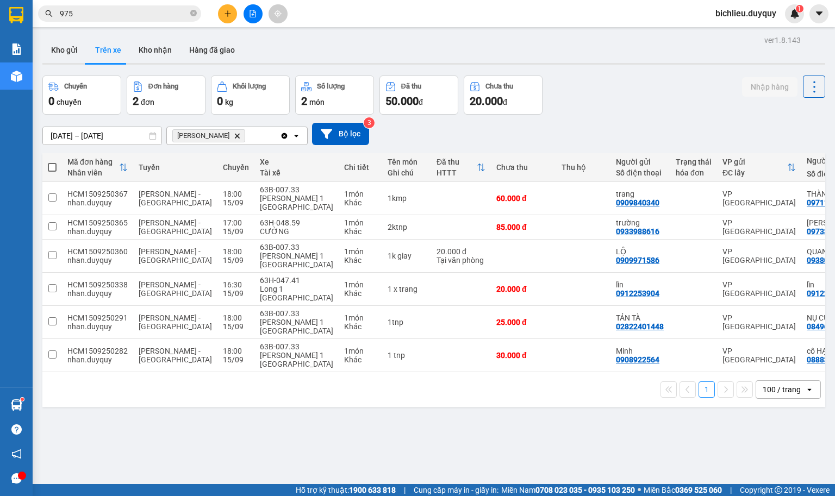
click at [217, 132] on span "[PERSON_NAME]" at bounding box center [208, 135] width 73 height 13
click at [215, 129] on div "[PERSON_NAME]" at bounding box center [223, 135] width 113 height 17
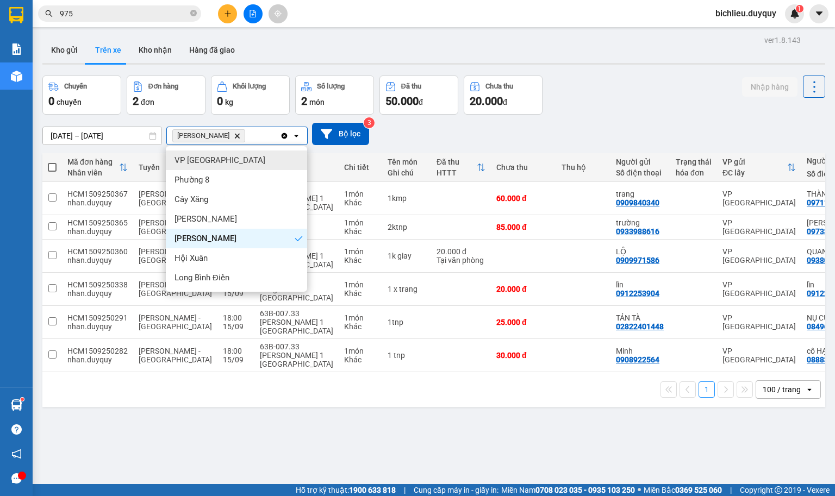
click at [234, 137] on icon "Delete" at bounding box center [237, 136] width 7 height 7
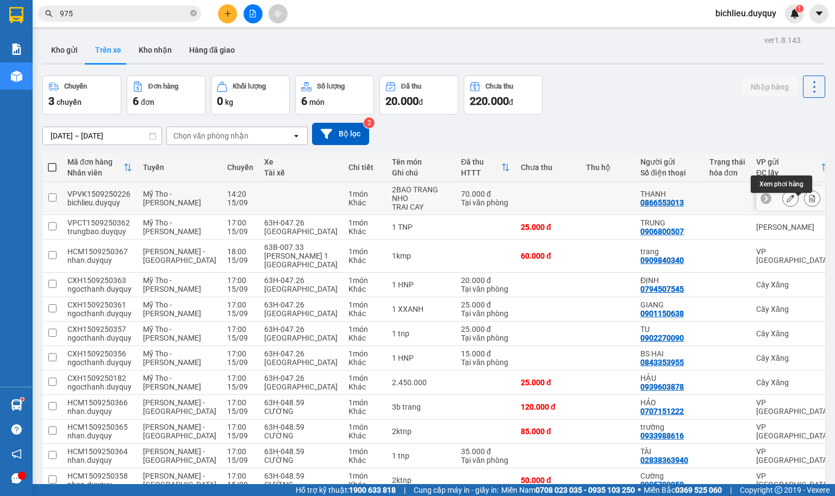
click at [808, 202] on icon at bounding box center [812, 199] width 8 height 8
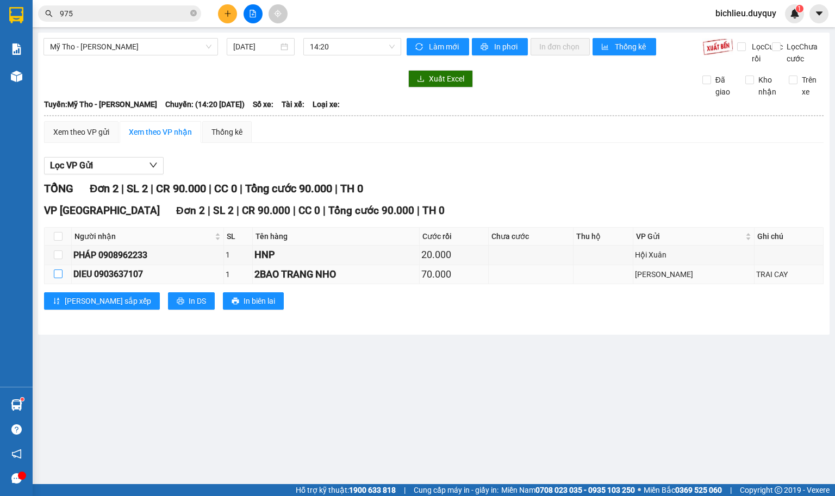
click at [55, 278] on input "checkbox" at bounding box center [58, 274] width 9 height 9
checkbox input "true"
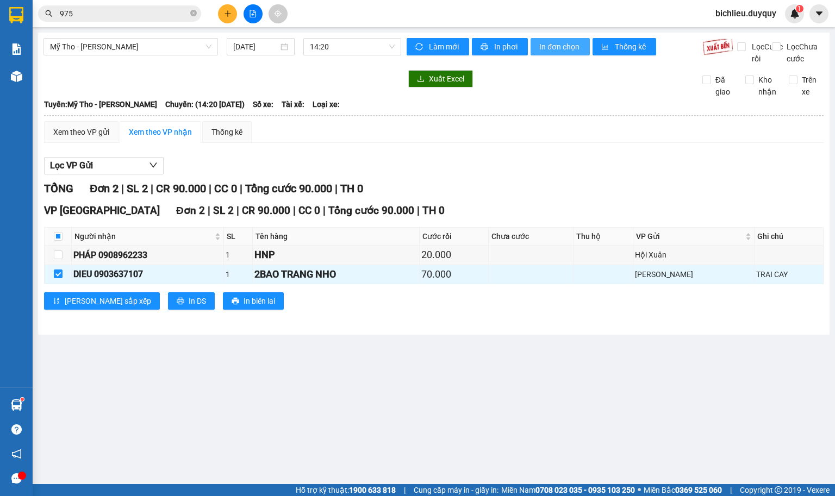
drag, startPoint x: 552, startPoint y: 46, endPoint x: 834, endPoint y: 69, distance: 283.1
click at [553, 45] on span "In đơn chọn" at bounding box center [560, 47] width 42 height 12
